Goal: Information Seeking & Learning: Learn about a topic

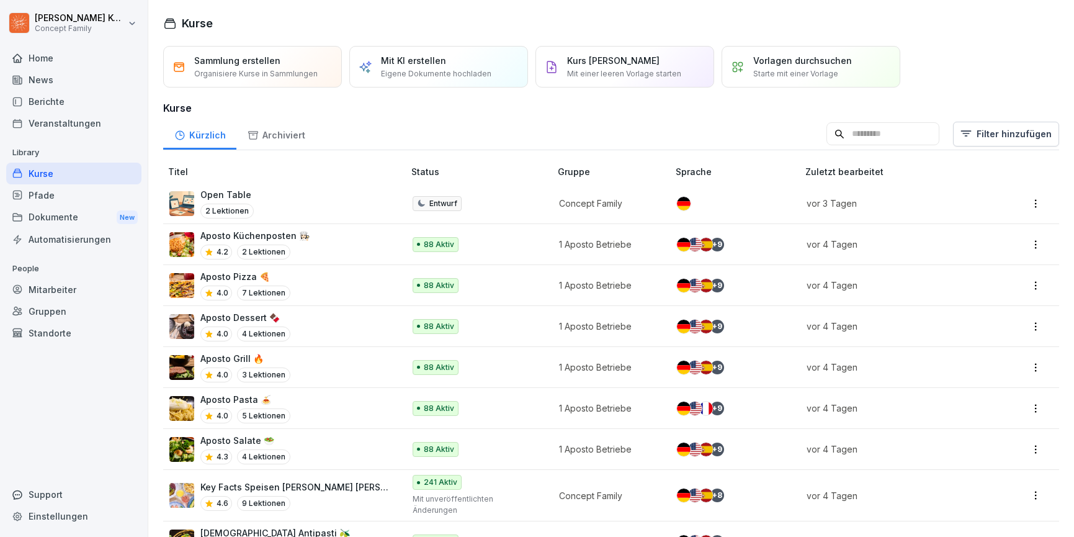
click at [50, 169] on div "Kurse" at bounding box center [73, 174] width 135 height 22
click at [58, 165] on div "Kurse" at bounding box center [73, 174] width 135 height 22
click at [327, 239] on div "Aposto Küchenposten 👩🏻‍🍳 4.3 2 Lektionen" at bounding box center [280, 244] width 222 height 30
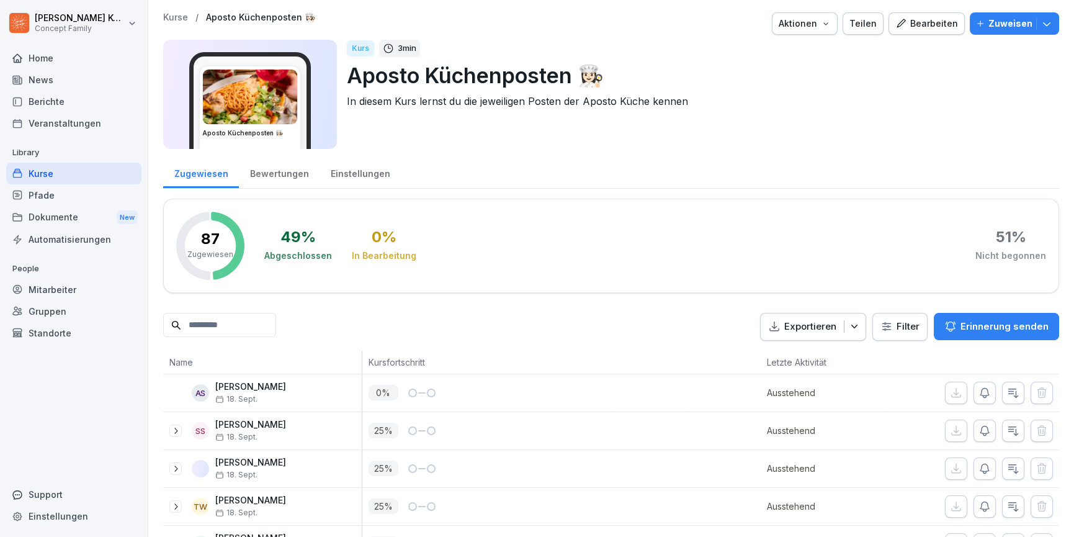
click at [292, 174] on div "Bewertungen" at bounding box center [279, 172] width 81 height 32
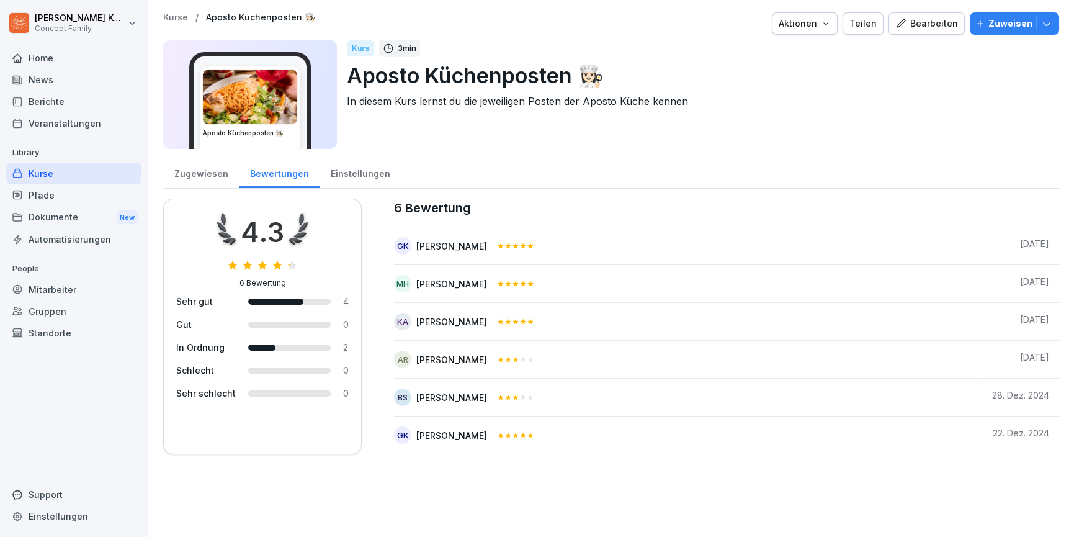
click at [51, 171] on div "Kurse" at bounding box center [73, 174] width 135 height 22
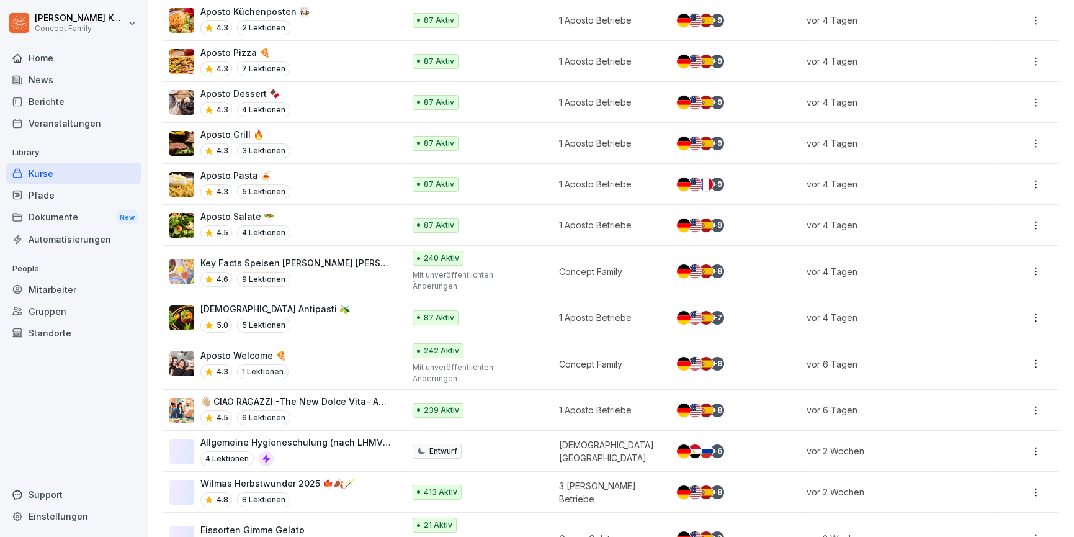
scroll to position [251, 0]
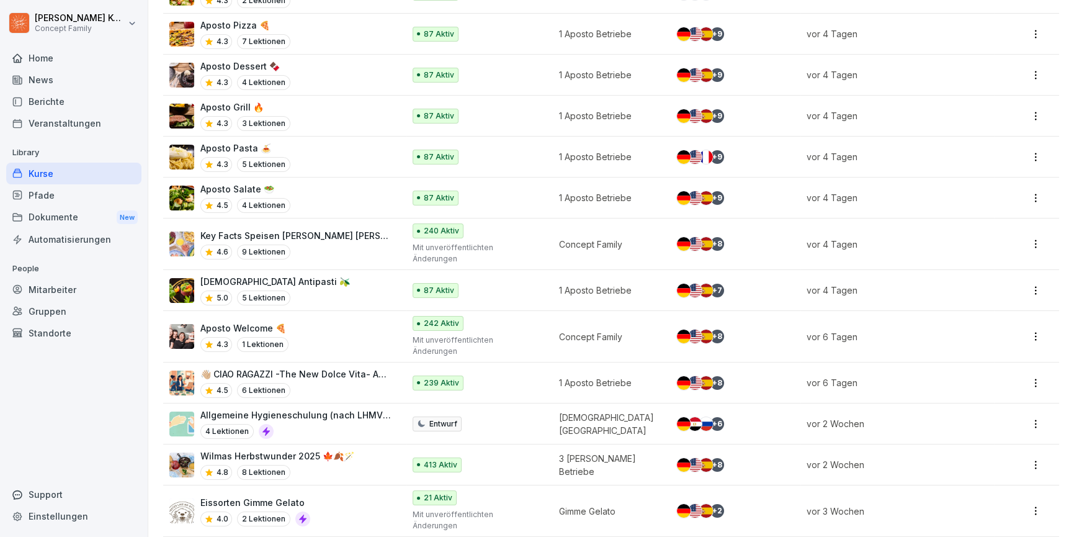
click at [379, 383] on div "4.5 6 Lektionen" at bounding box center [295, 390] width 191 height 15
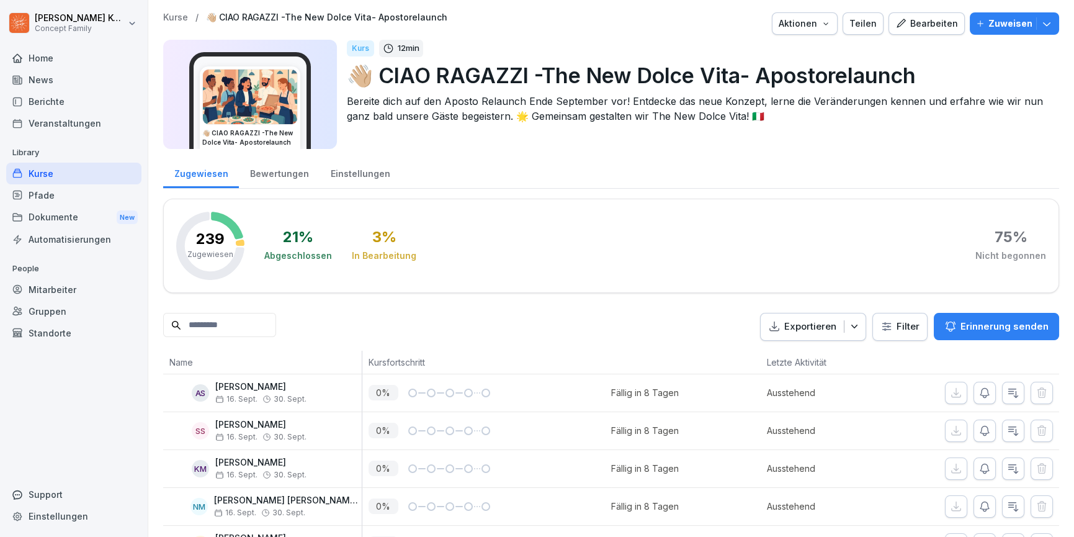
click at [257, 187] on div "Bewertungen" at bounding box center [279, 172] width 81 height 32
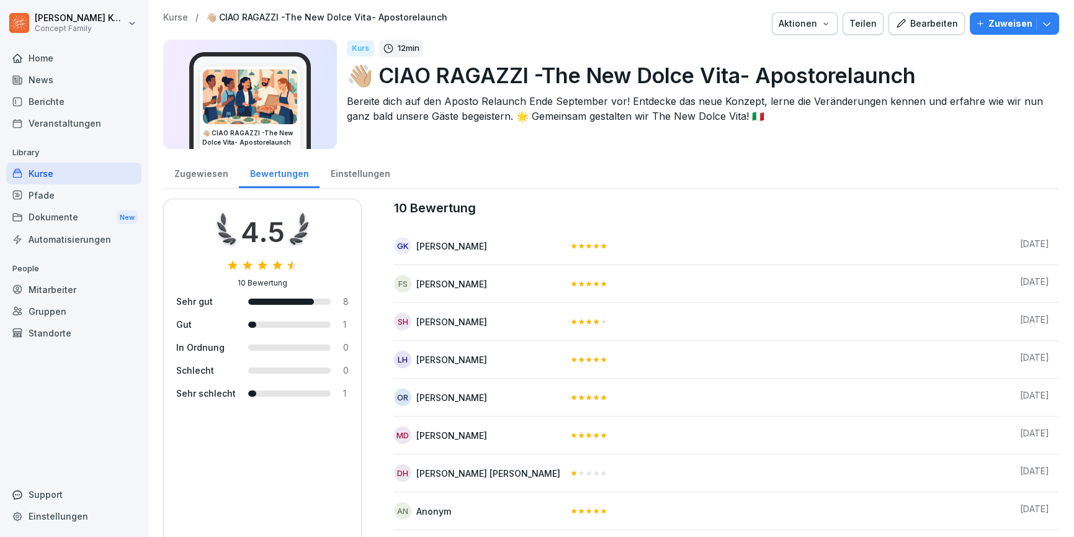
scroll to position [88, 0]
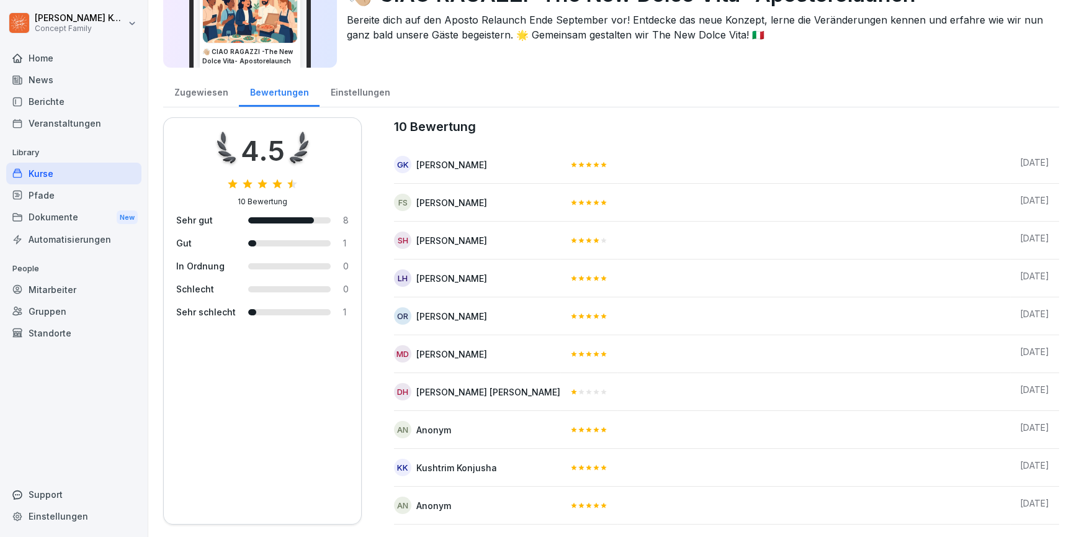
click at [200, 95] on div "Zugewiesen" at bounding box center [201, 91] width 76 height 32
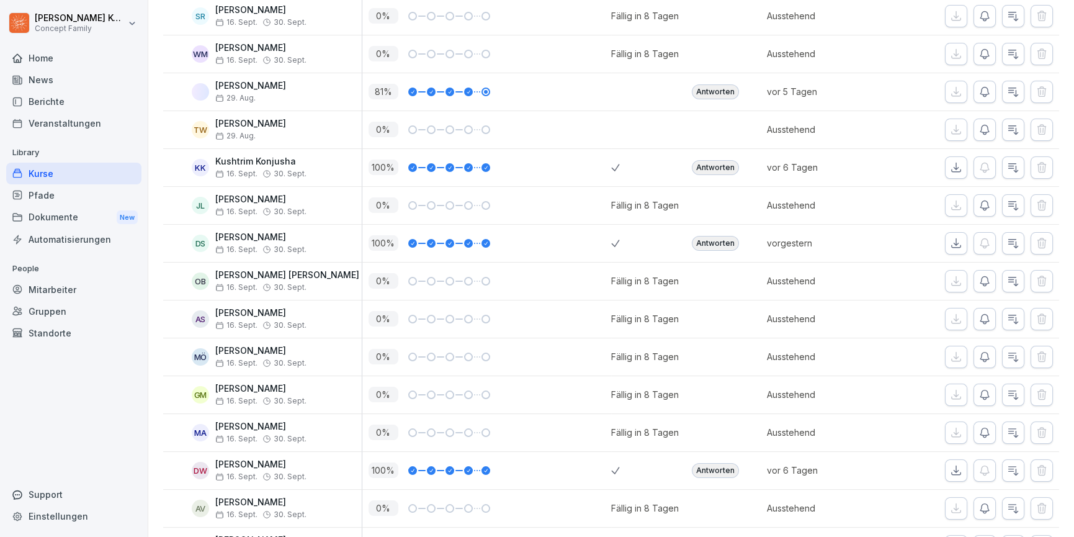
scroll to position [573, 0]
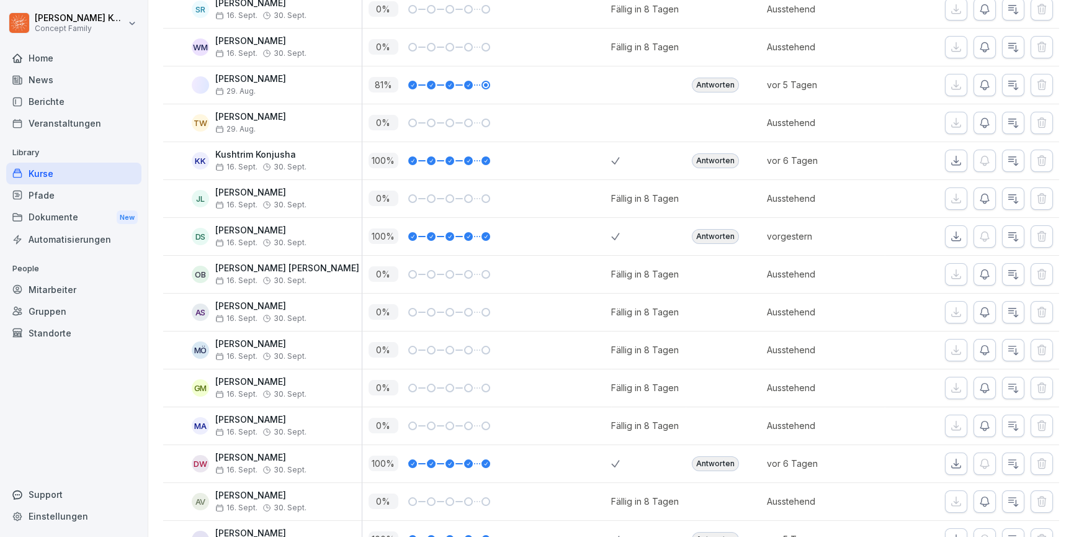
click at [729, 238] on div "Antworten" at bounding box center [715, 236] width 47 height 15
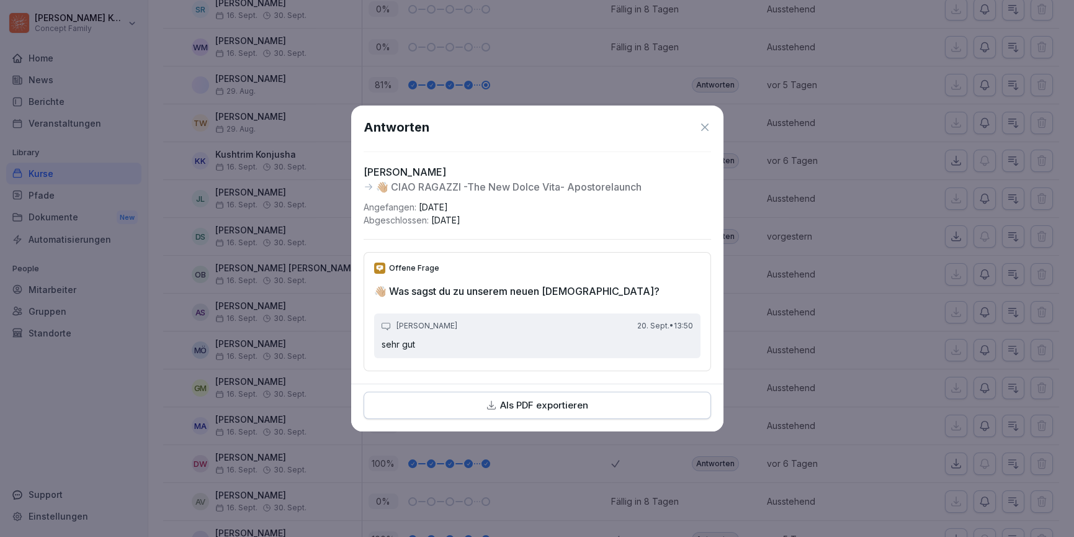
click at [707, 127] on icon at bounding box center [705, 127] width 12 height 12
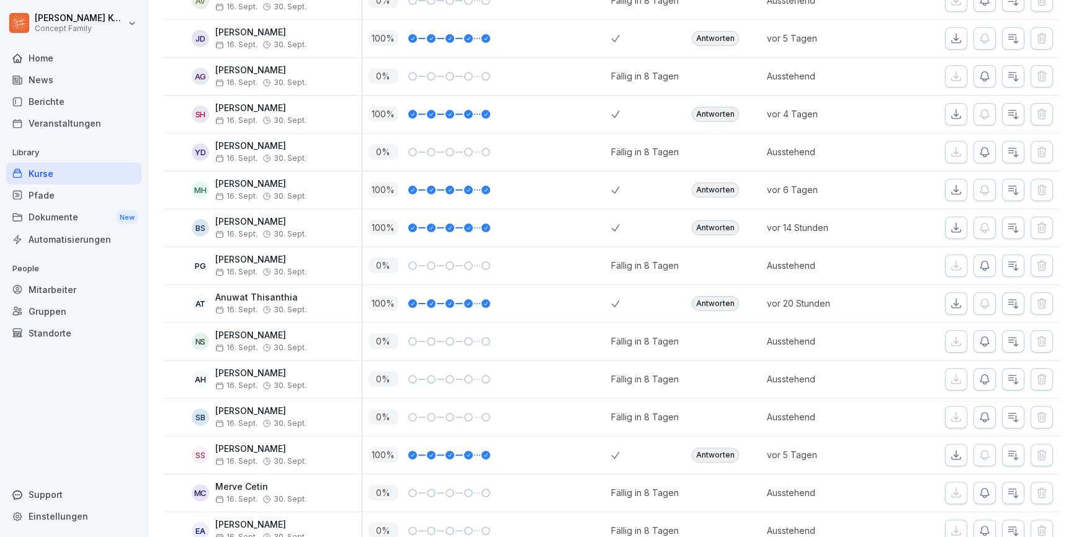
scroll to position [1075, 0]
click at [719, 219] on div "Antworten" at bounding box center [715, 226] width 47 height 15
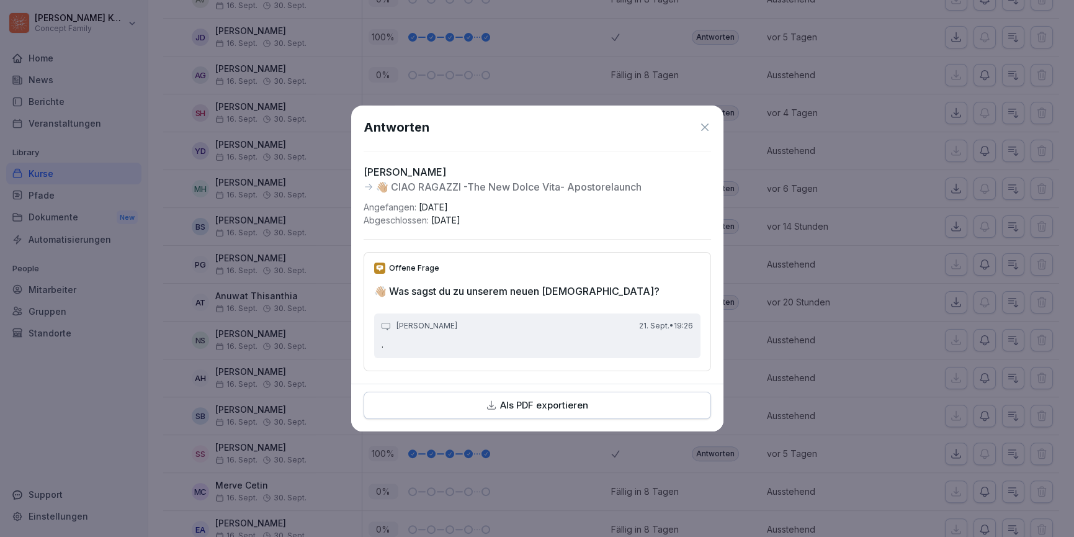
click at [704, 125] on icon at bounding box center [705, 127] width 12 height 12
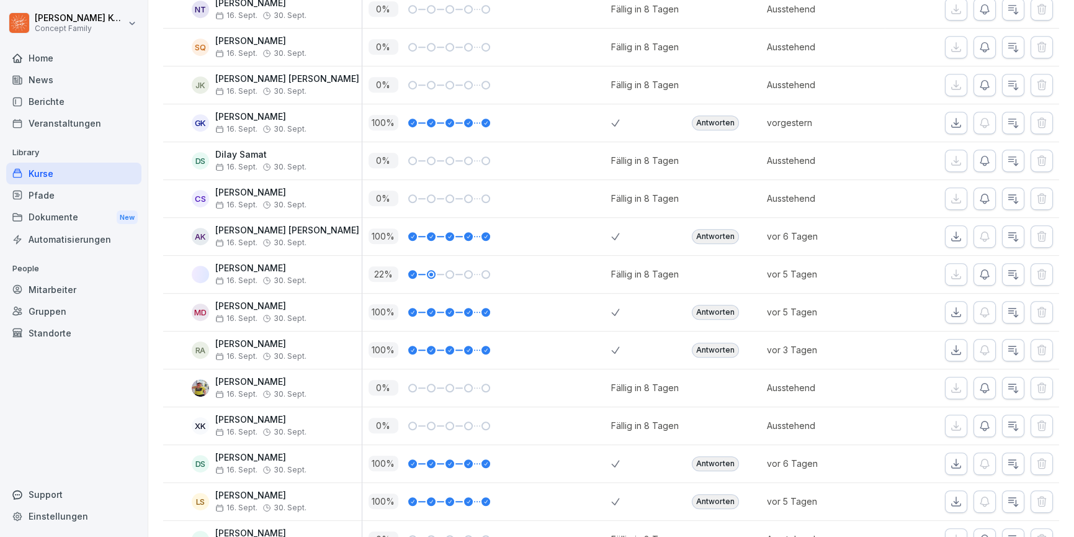
scroll to position [1898, 0]
click at [710, 119] on div "Antworten" at bounding box center [715, 123] width 47 height 15
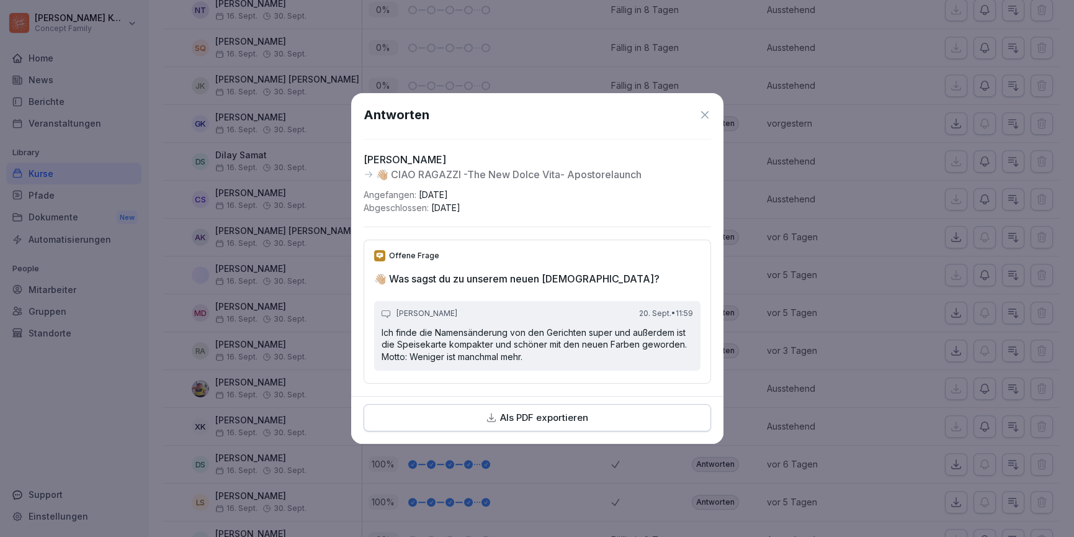
click at [702, 112] on icon at bounding box center [705, 115] width 12 height 12
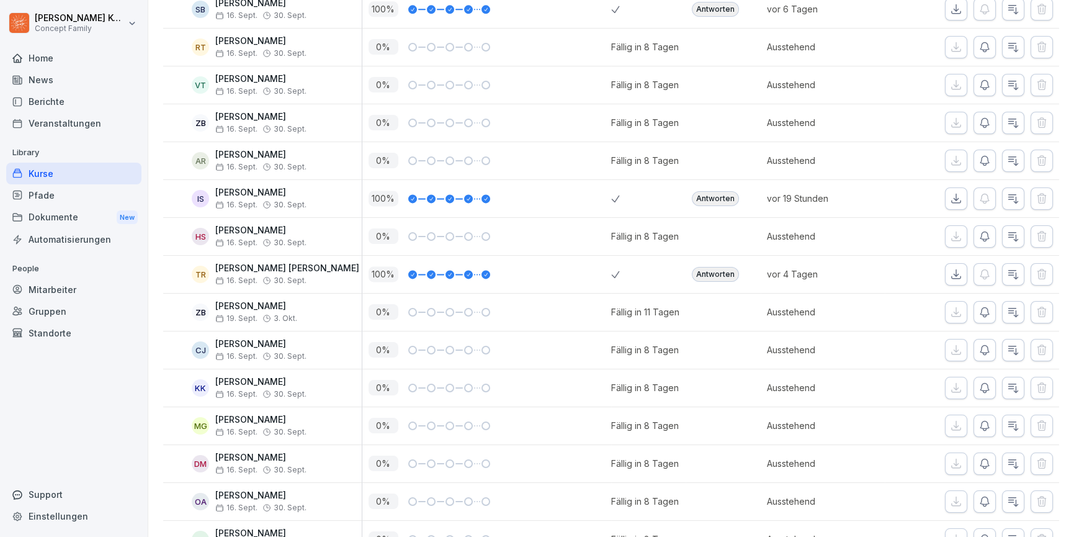
scroll to position [4396, 0]
click at [700, 192] on div "Antworten" at bounding box center [715, 199] width 47 height 15
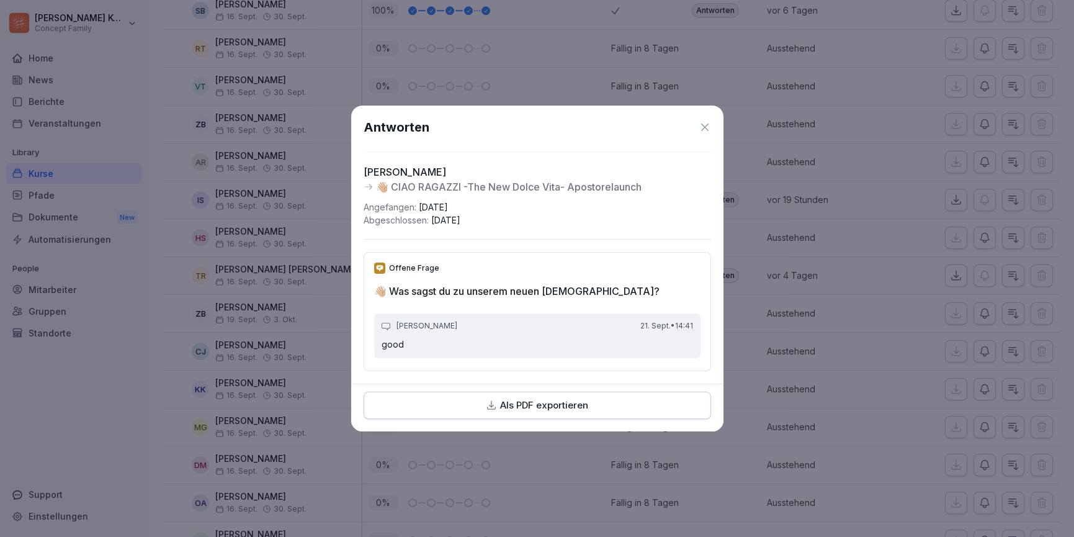
click at [706, 123] on icon at bounding box center [705, 127] width 12 height 12
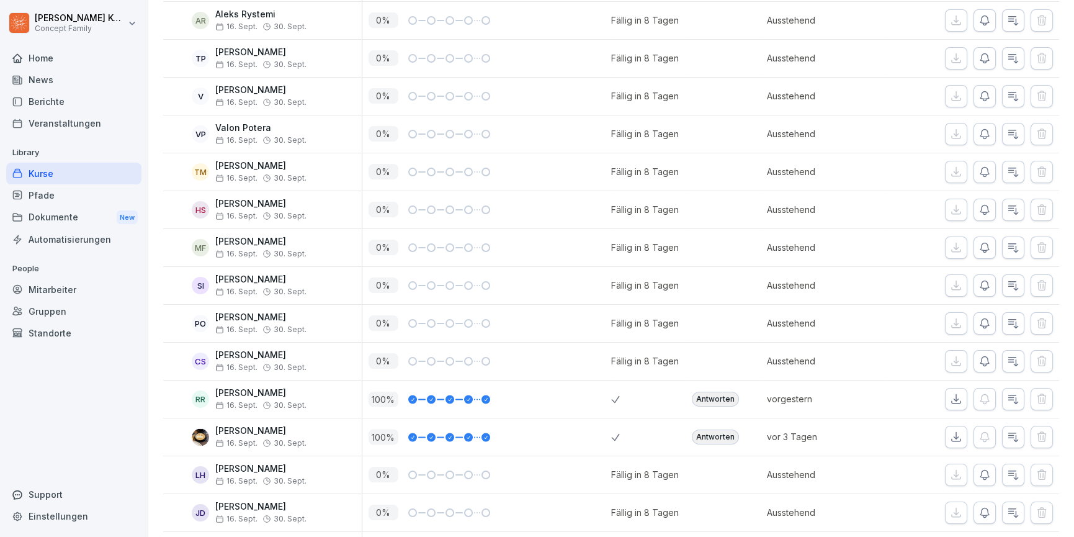
scroll to position [5793, 0]
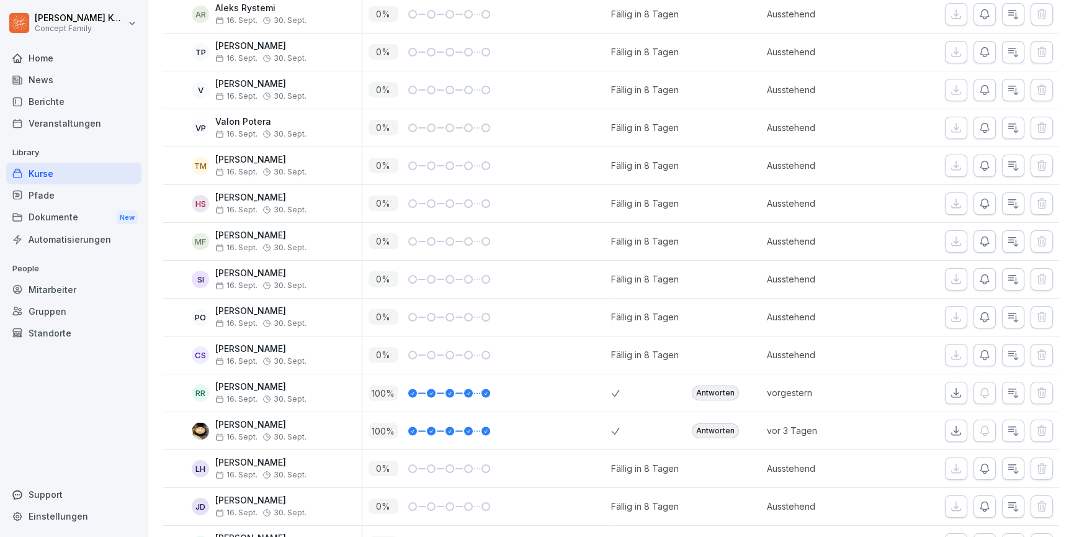
click at [718, 389] on div "Antworten" at bounding box center [715, 392] width 47 height 15
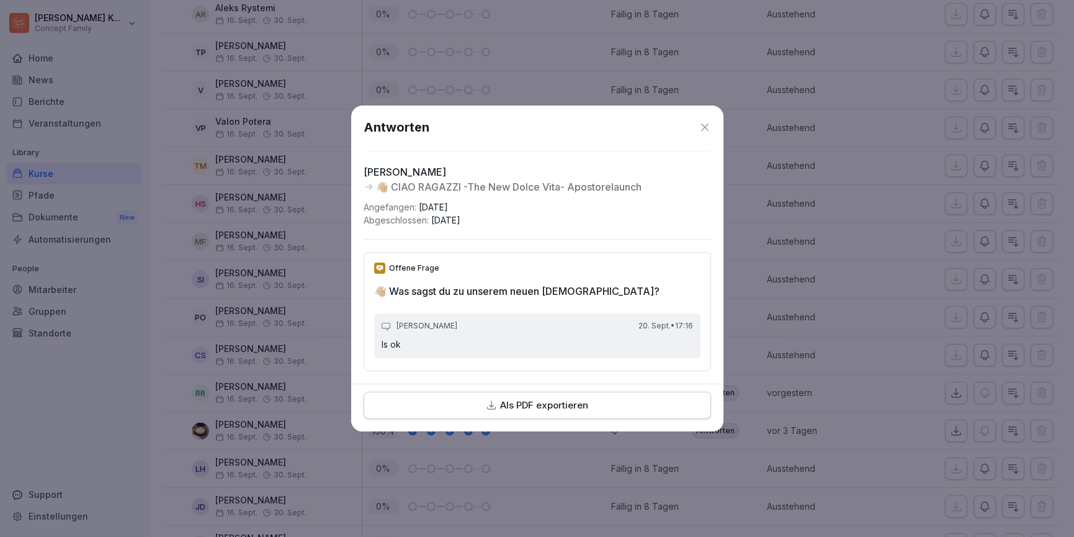
click at [699, 128] on icon at bounding box center [705, 127] width 12 height 12
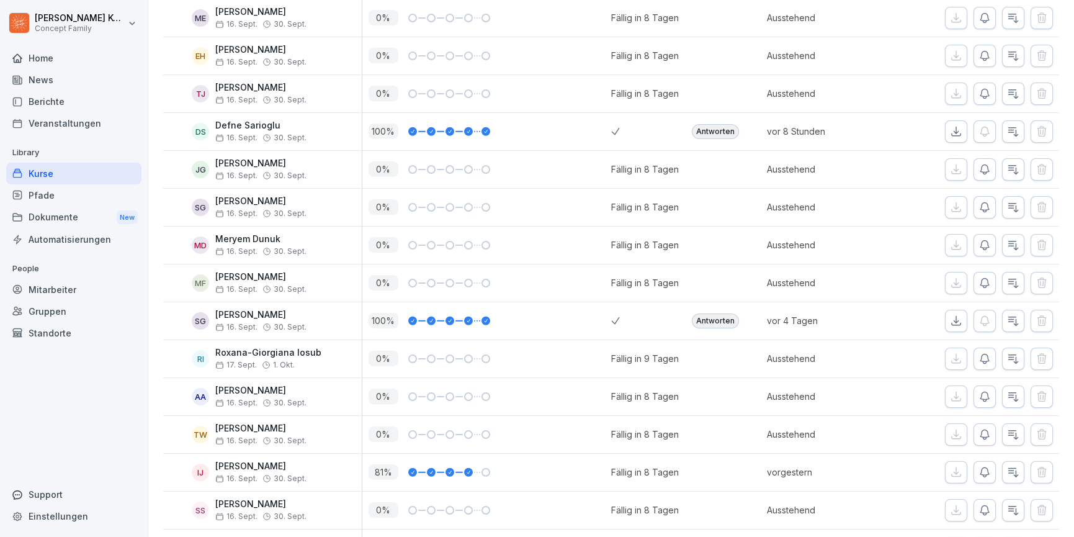
scroll to position [8251, 0]
click at [705, 124] on div "Antworten" at bounding box center [715, 131] width 47 height 15
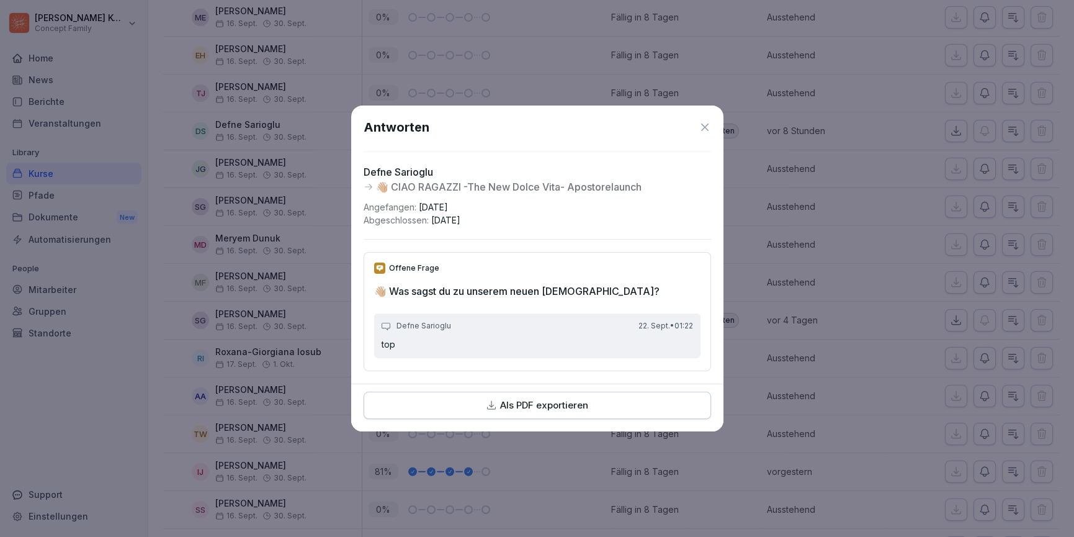
click at [709, 122] on icon at bounding box center [705, 127] width 12 height 12
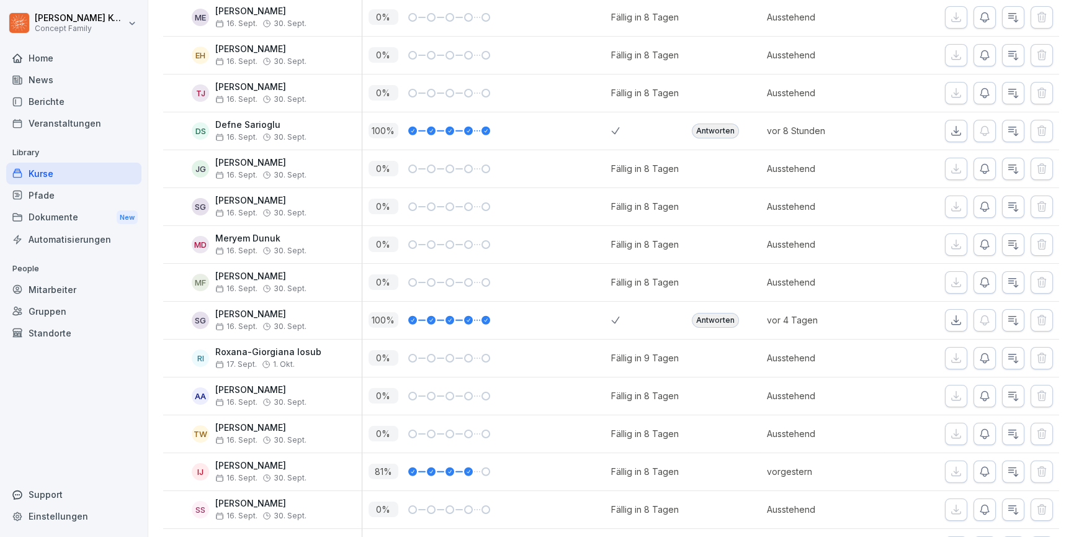
click at [736, 313] on div "Antworten" at bounding box center [723, 320] width 74 height 15
click at [721, 313] on div "Antworten" at bounding box center [715, 320] width 47 height 15
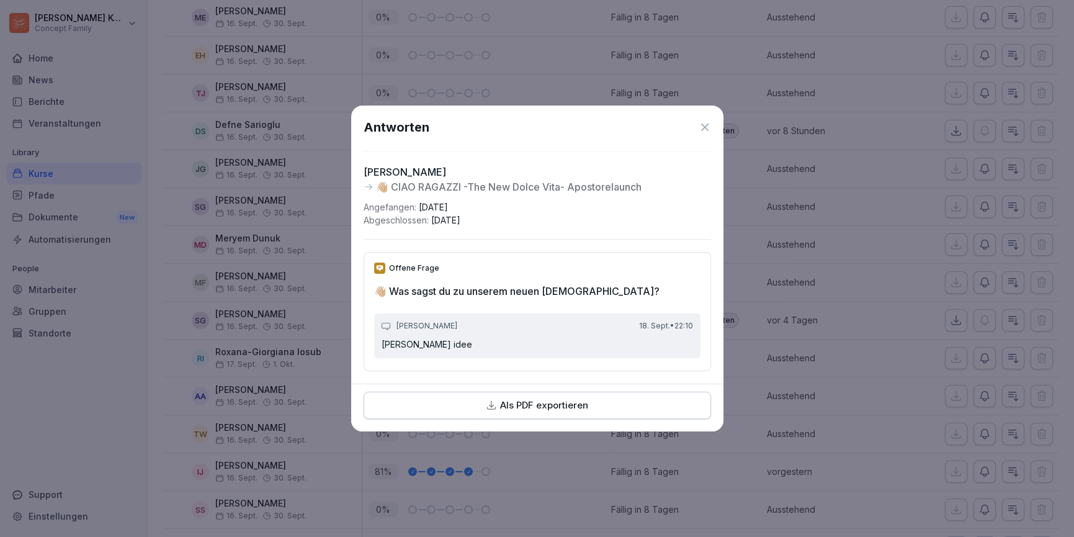
click at [701, 124] on icon at bounding box center [704, 127] width 7 height 7
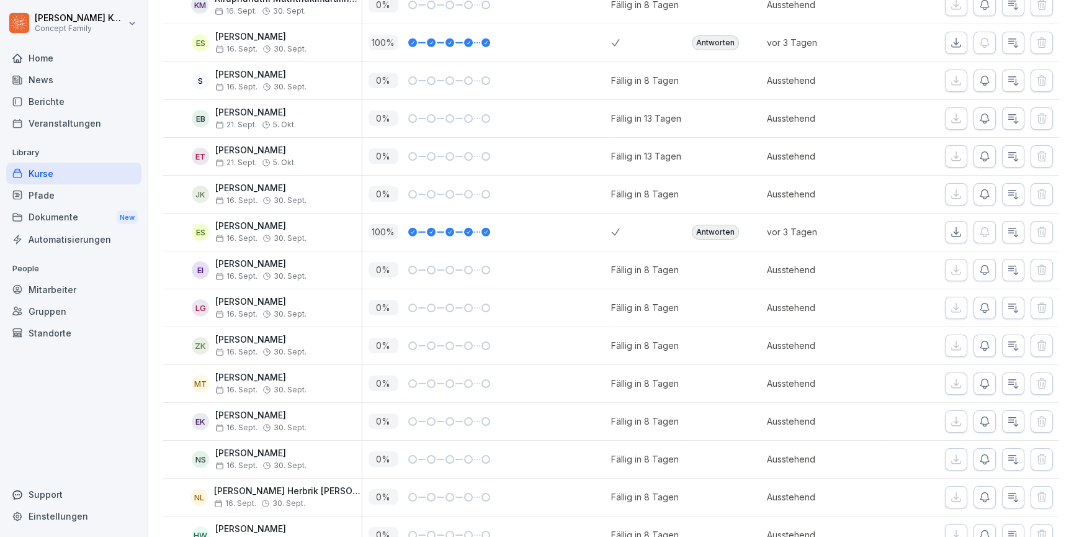
scroll to position [8901, 0]
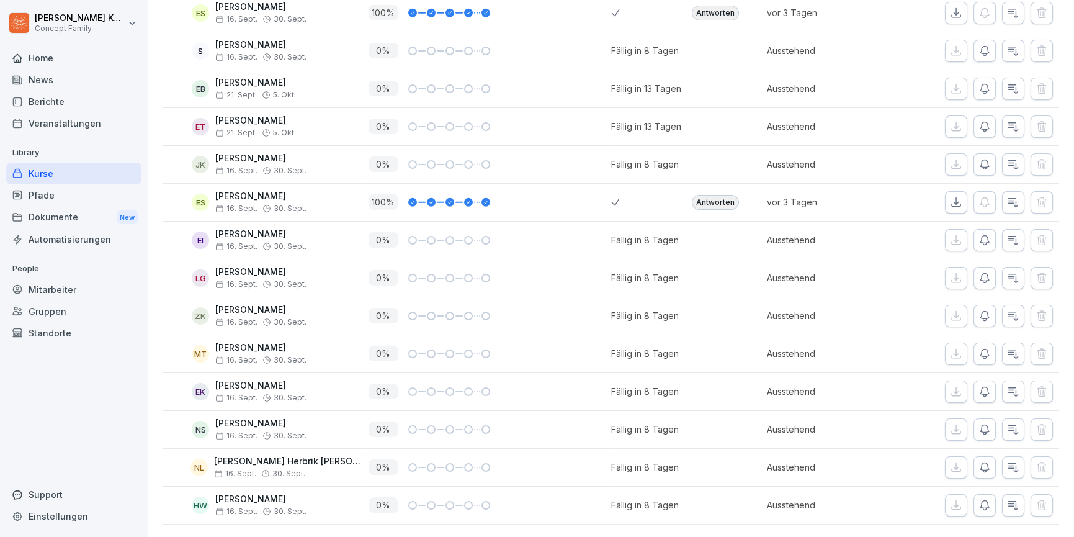
click at [37, 179] on div "Kurse" at bounding box center [73, 174] width 135 height 22
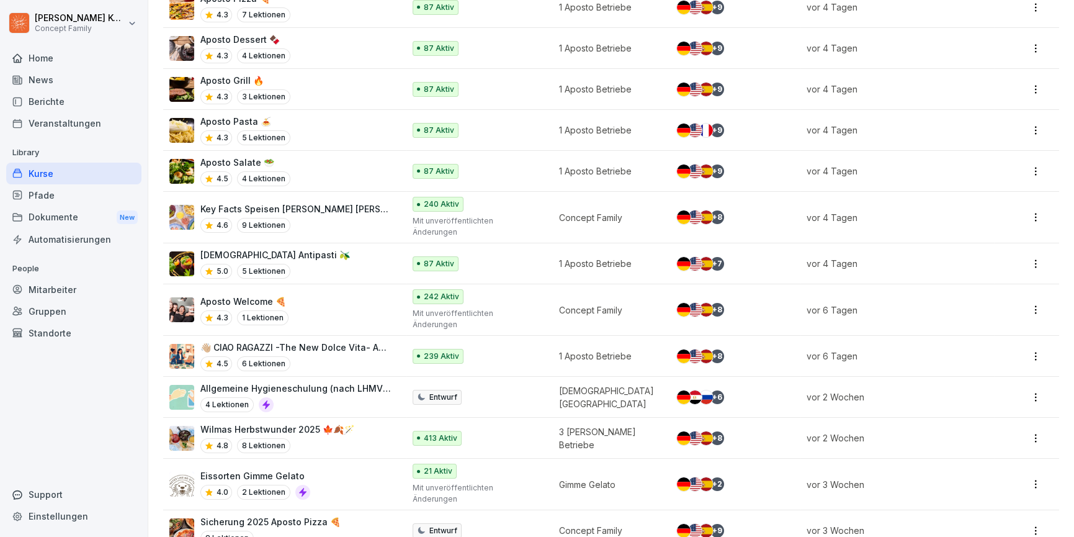
scroll to position [280, 0]
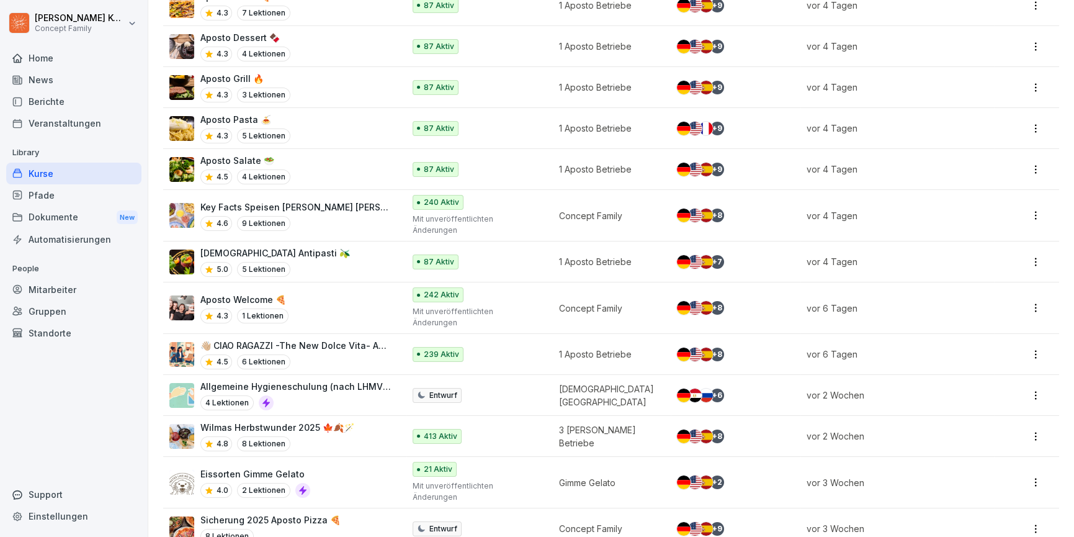
click at [345, 421] on p "Wilmas Herbstwunder 2025 🍁🍂🪄" at bounding box center [277, 427] width 154 height 13
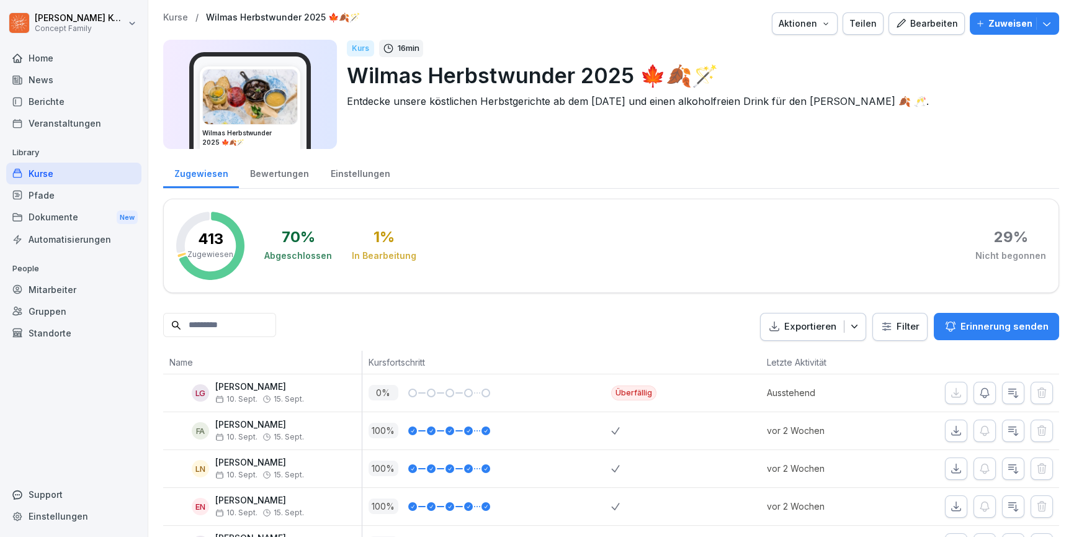
click at [285, 181] on div "Bewertungen" at bounding box center [279, 172] width 81 height 32
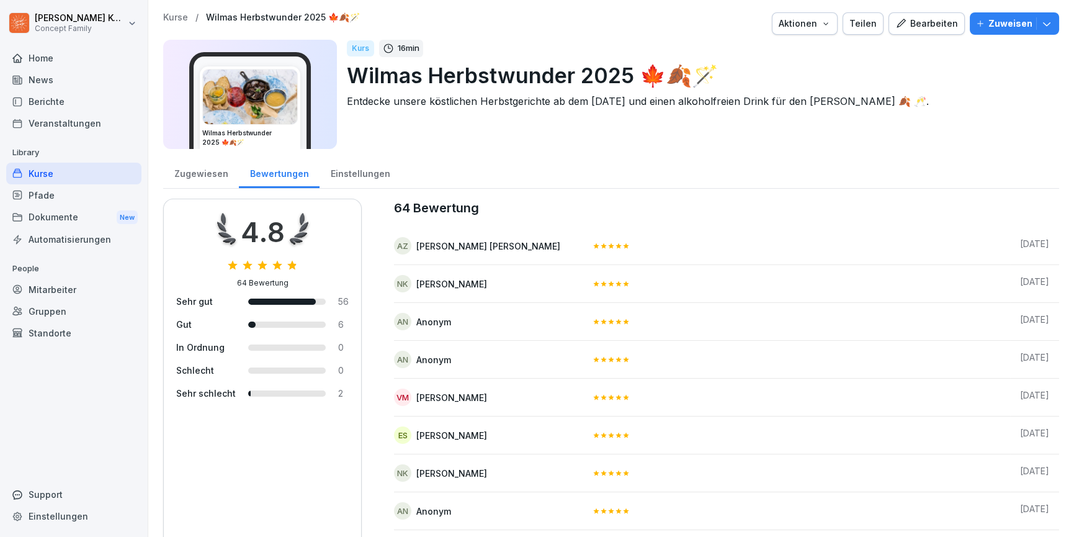
click at [382, 168] on div "Einstellungen" at bounding box center [360, 172] width 81 height 32
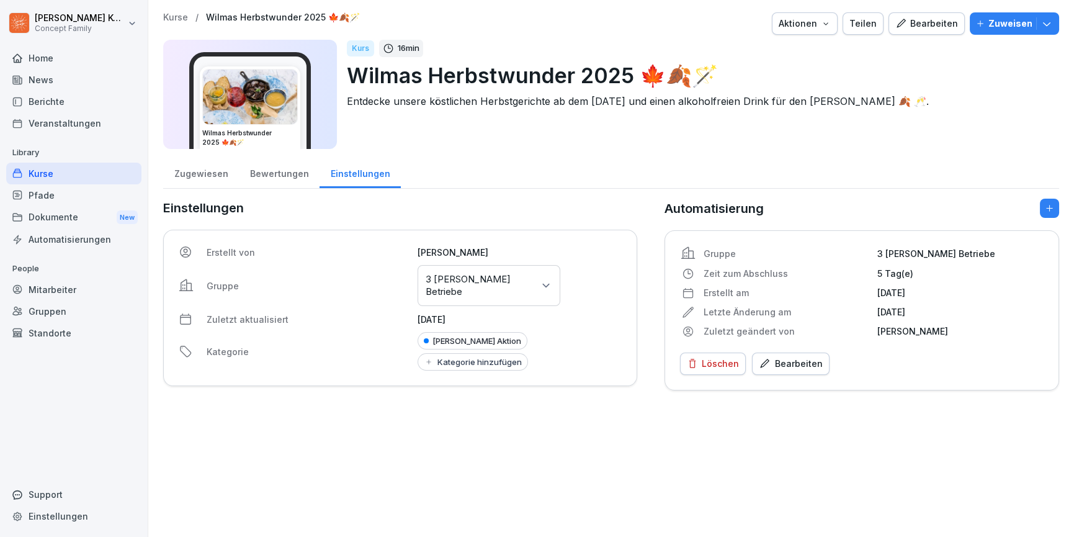
click at [212, 181] on div "Zugewiesen" at bounding box center [201, 172] width 76 height 32
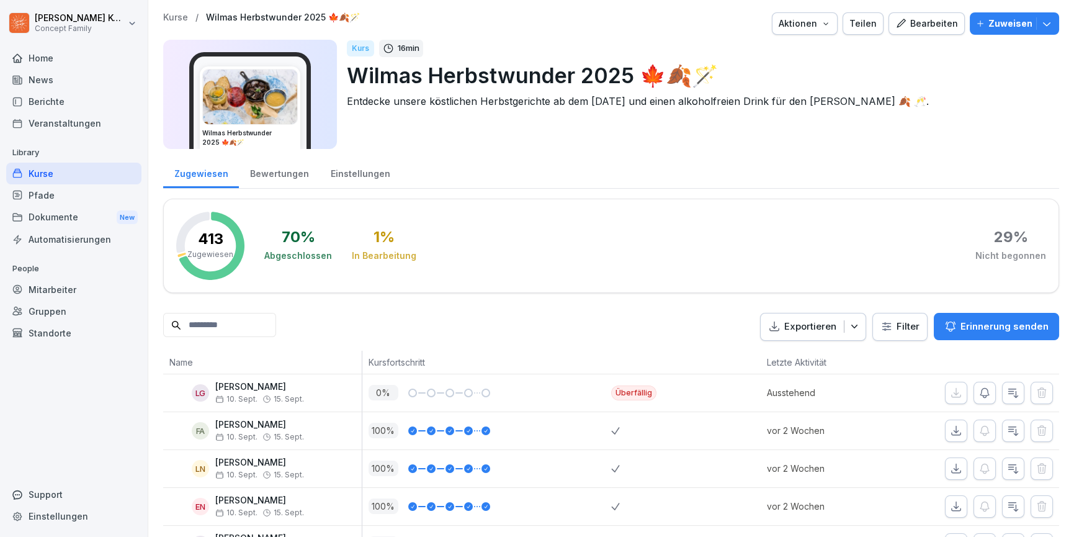
click at [47, 167] on div "Kurse" at bounding box center [73, 174] width 135 height 22
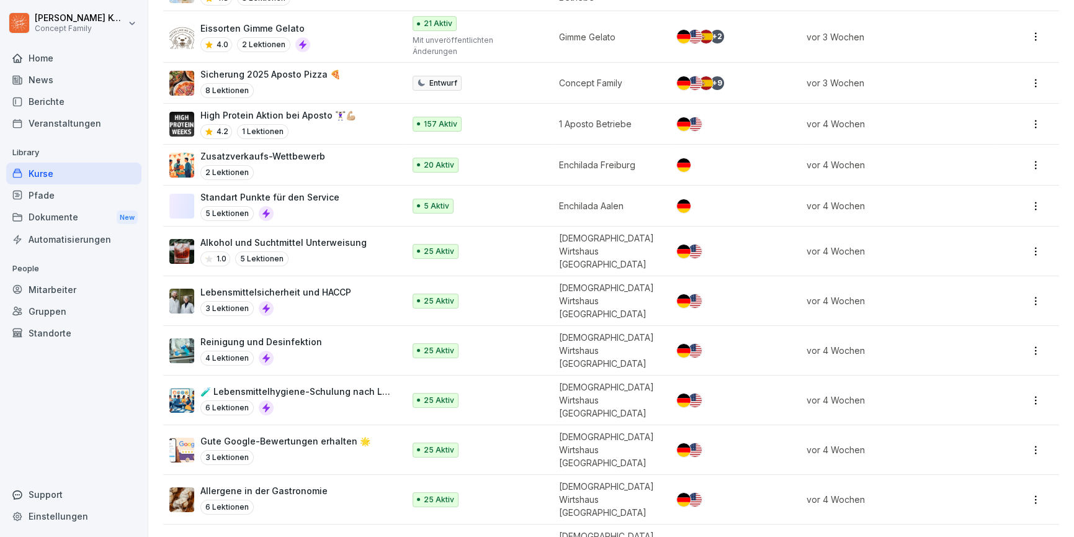
scroll to position [736, 0]
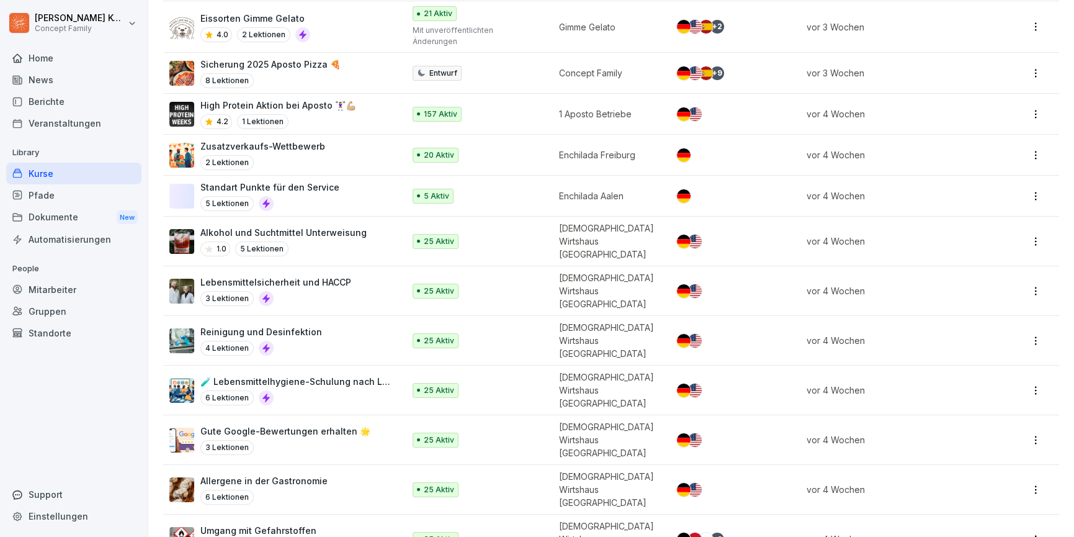
click at [46, 56] on div "Home" at bounding box center [73, 58] width 135 height 22
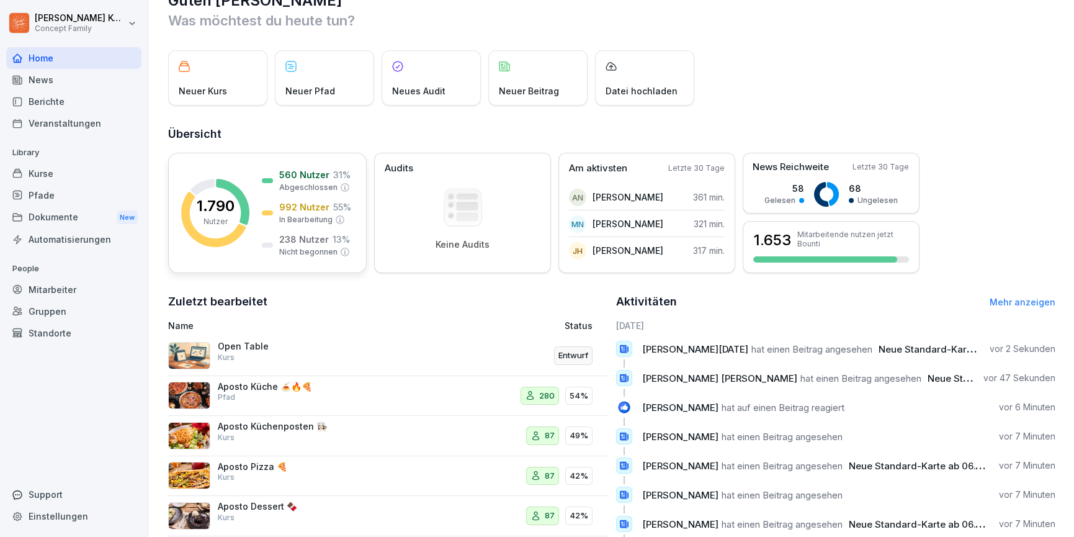
scroll to position [37, 0]
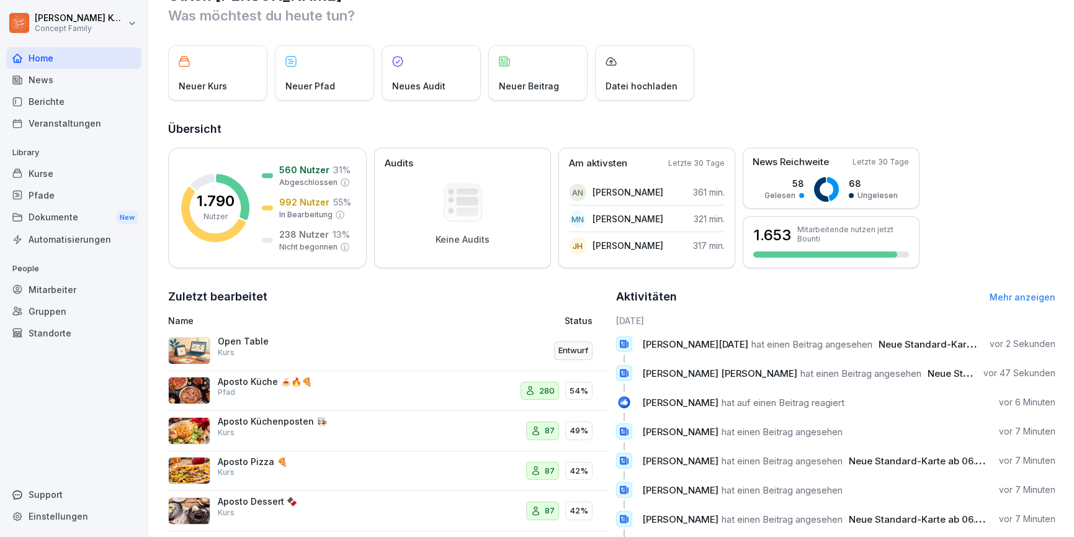
click at [55, 88] on div "News" at bounding box center [73, 80] width 135 height 22
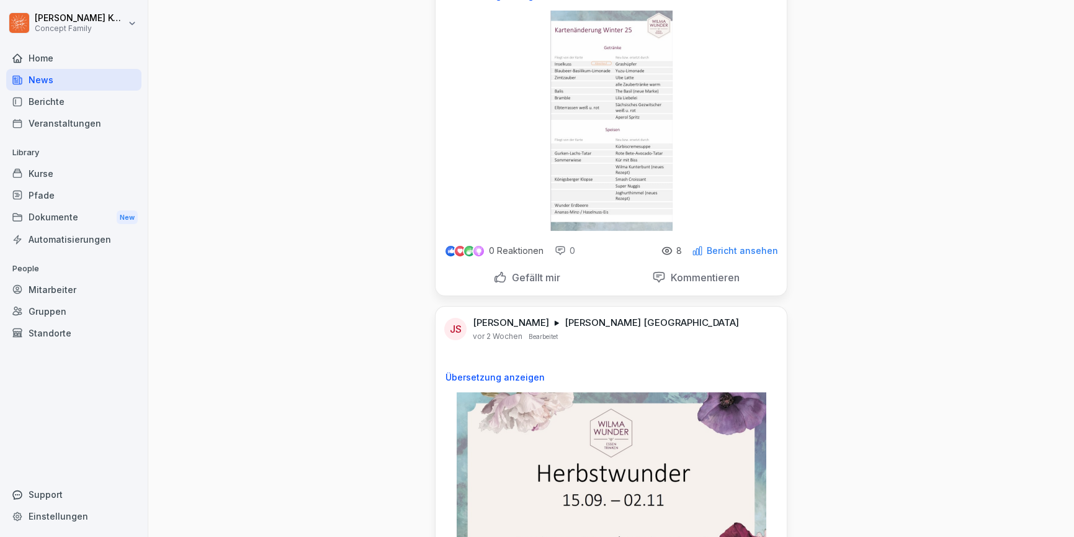
scroll to position [152, 0]
click at [593, 118] on img at bounding box center [612, 122] width 122 height 220
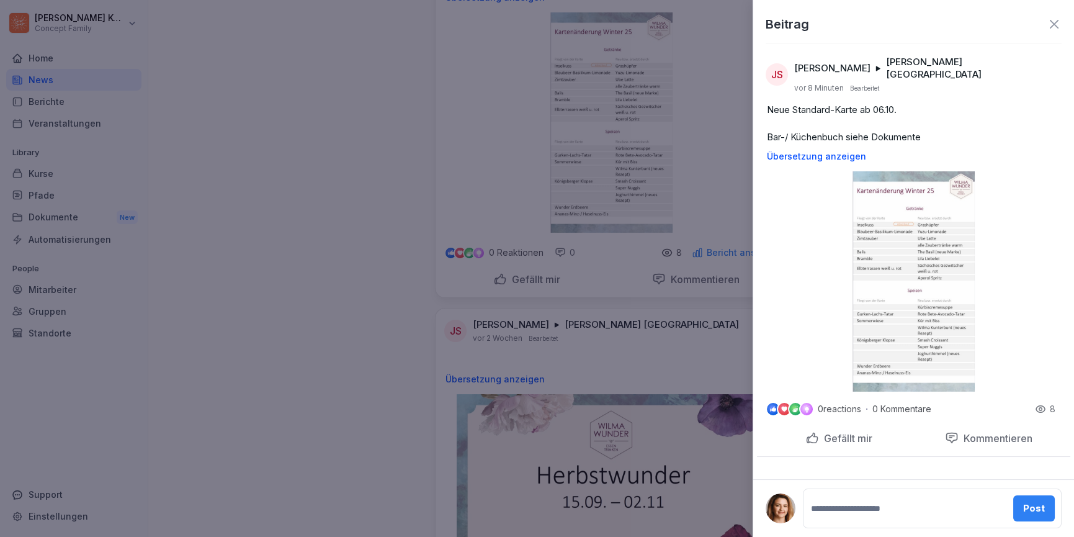
click at [901, 217] on img at bounding box center [914, 281] width 122 height 220
click at [1053, 22] on icon at bounding box center [1054, 24] width 9 height 9
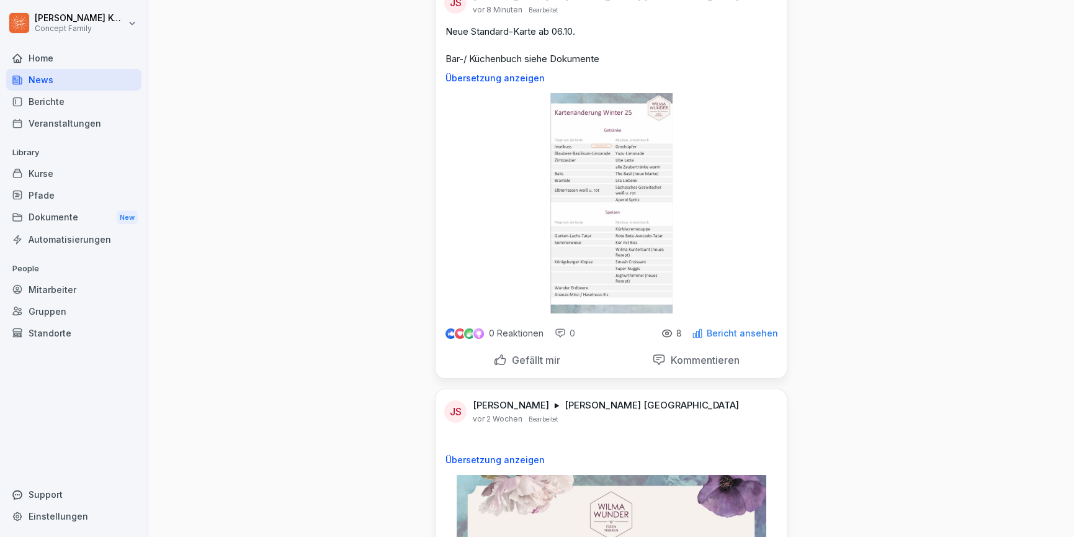
scroll to position [0, 0]
